Goal: Task Accomplishment & Management: Use online tool/utility

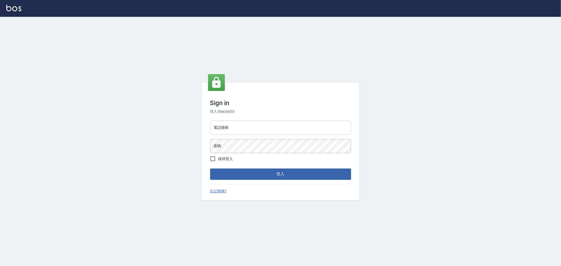
click at [254, 124] on input "電話號碼" at bounding box center [280, 128] width 141 height 14
type input "0222886821"
click at [210, 169] on button "登入" at bounding box center [280, 174] width 141 height 11
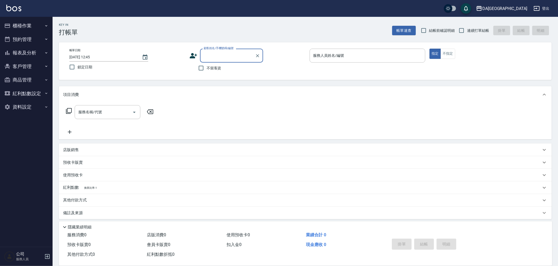
click at [42, 22] on button "櫃檯作業" at bounding box center [26, 26] width 48 height 14
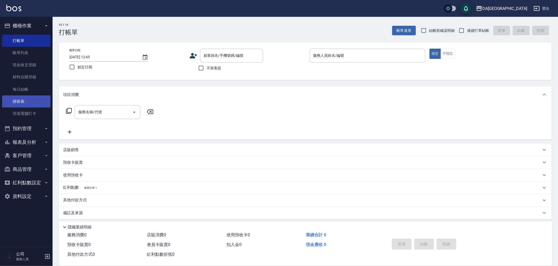
click at [24, 101] on link "排班表" at bounding box center [26, 101] width 48 height 12
